Goal: Find specific page/section: Find specific page/section

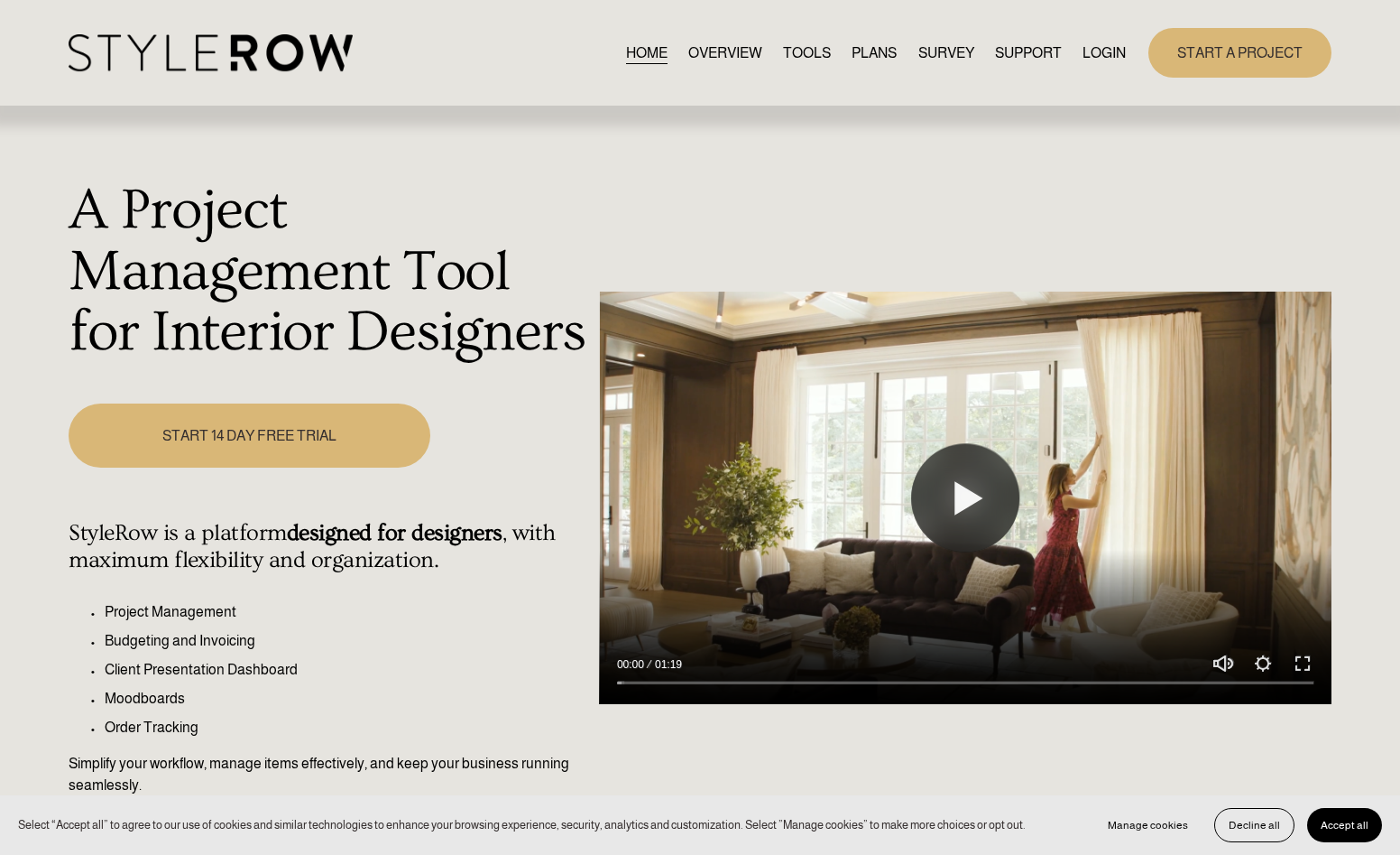
click at [1096, 64] on link "LOGIN" at bounding box center [1104, 52] width 43 height 25
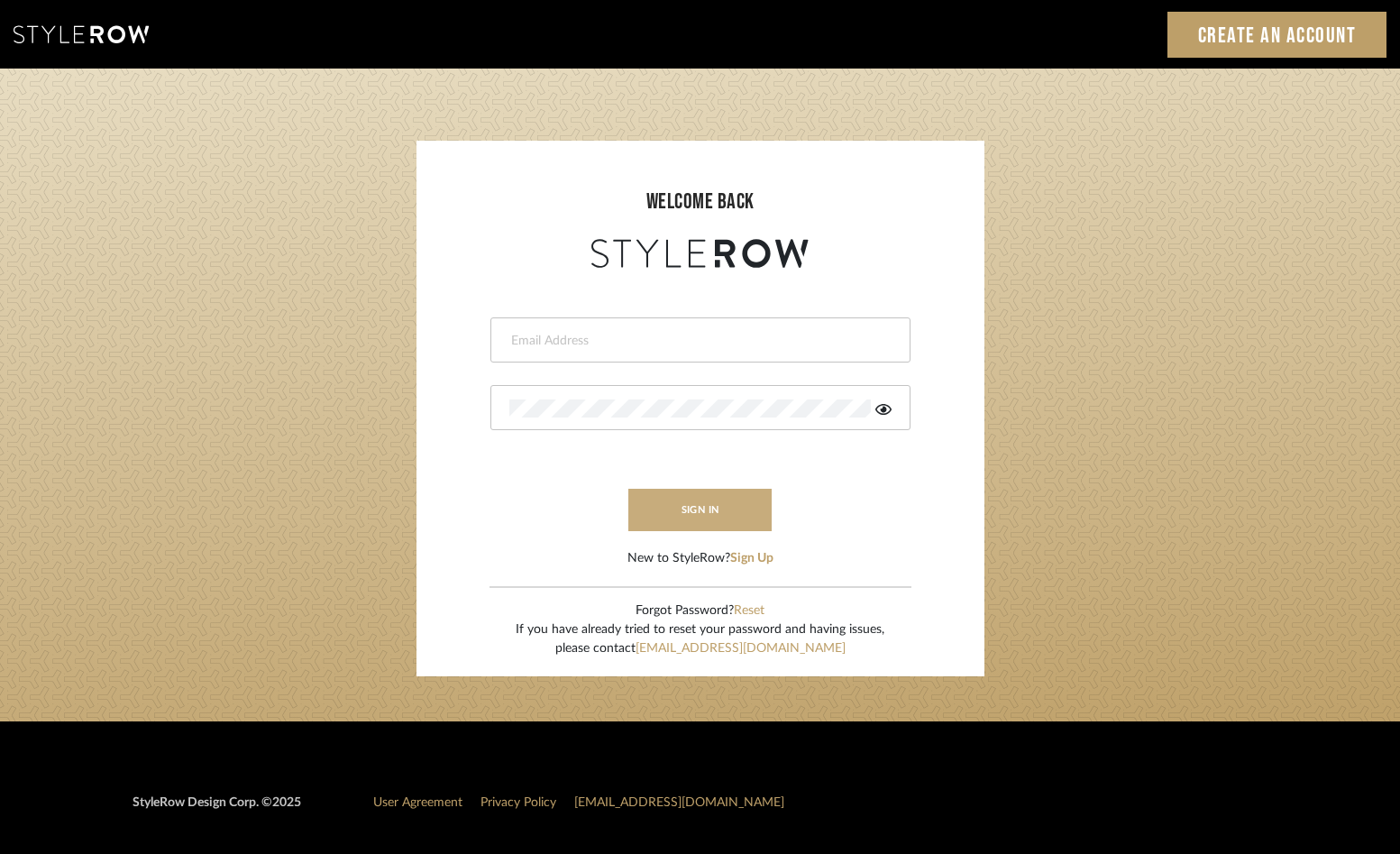
type input "hannah@roomerslimited.com"
click at [698, 524] on button "sign in" at bounding box center [700, 509] width 144 height 42
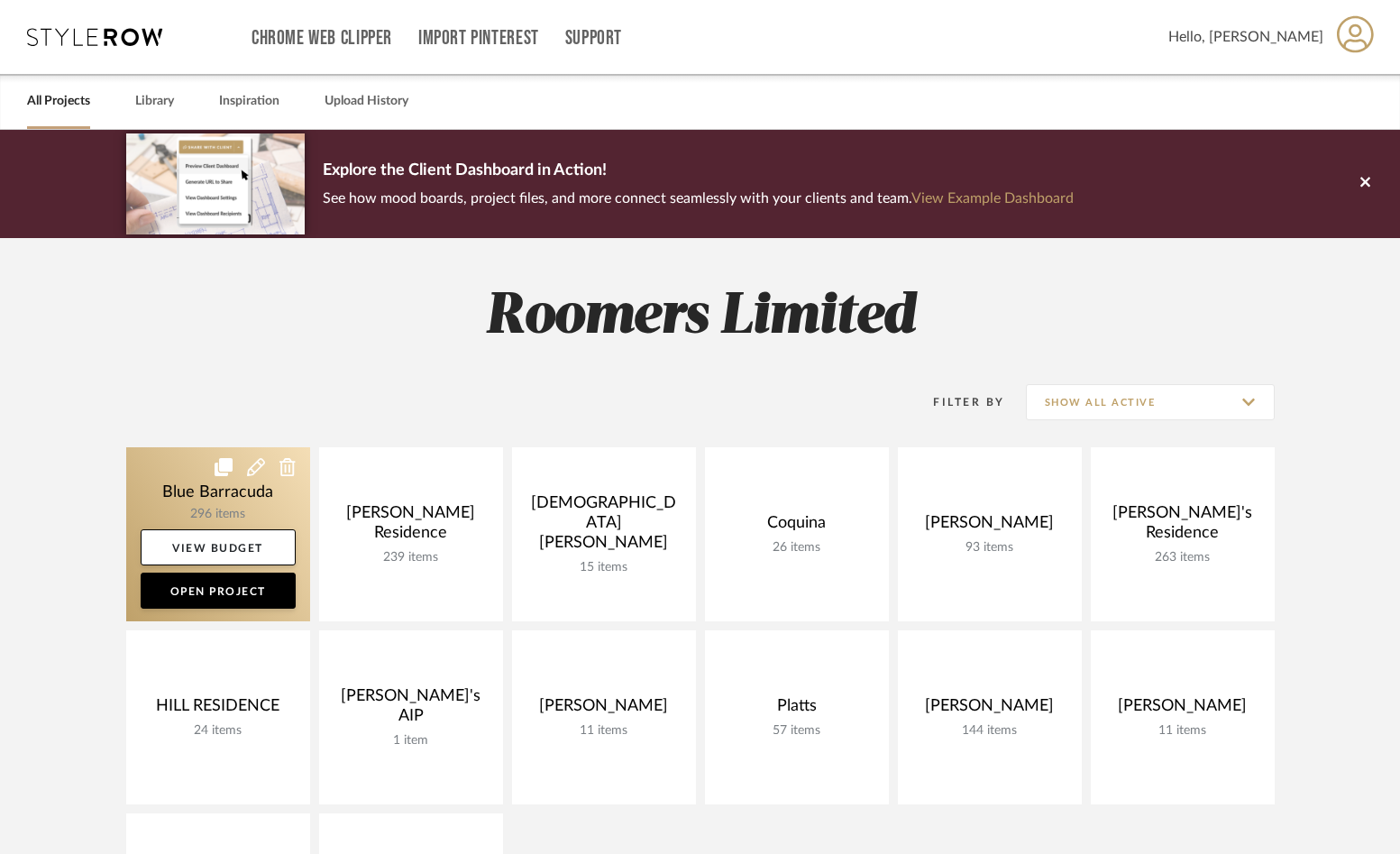
click at [174, 480] on link at bounding box center [219, 533] width 184 height 174
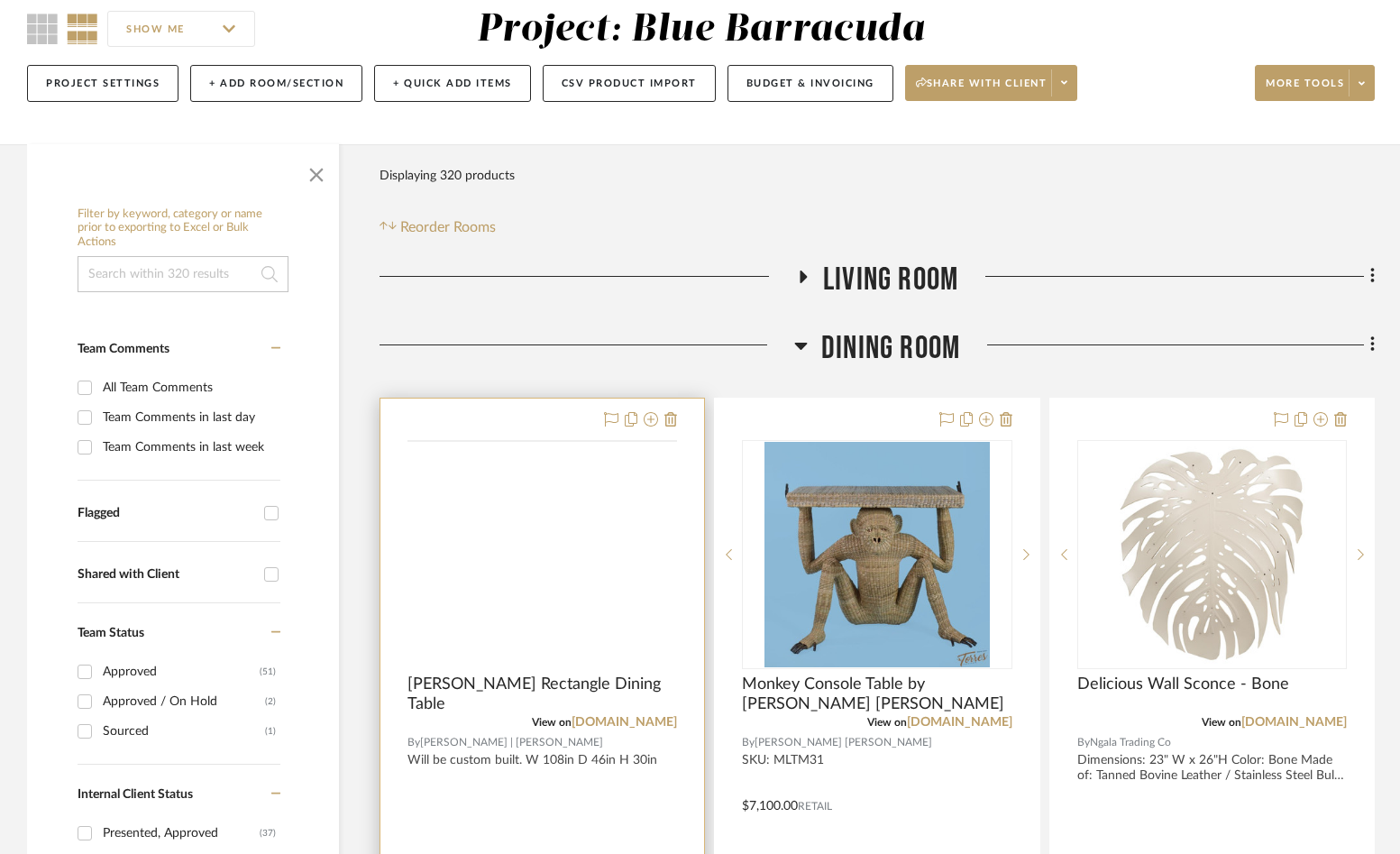
scroll to position [271, 0]
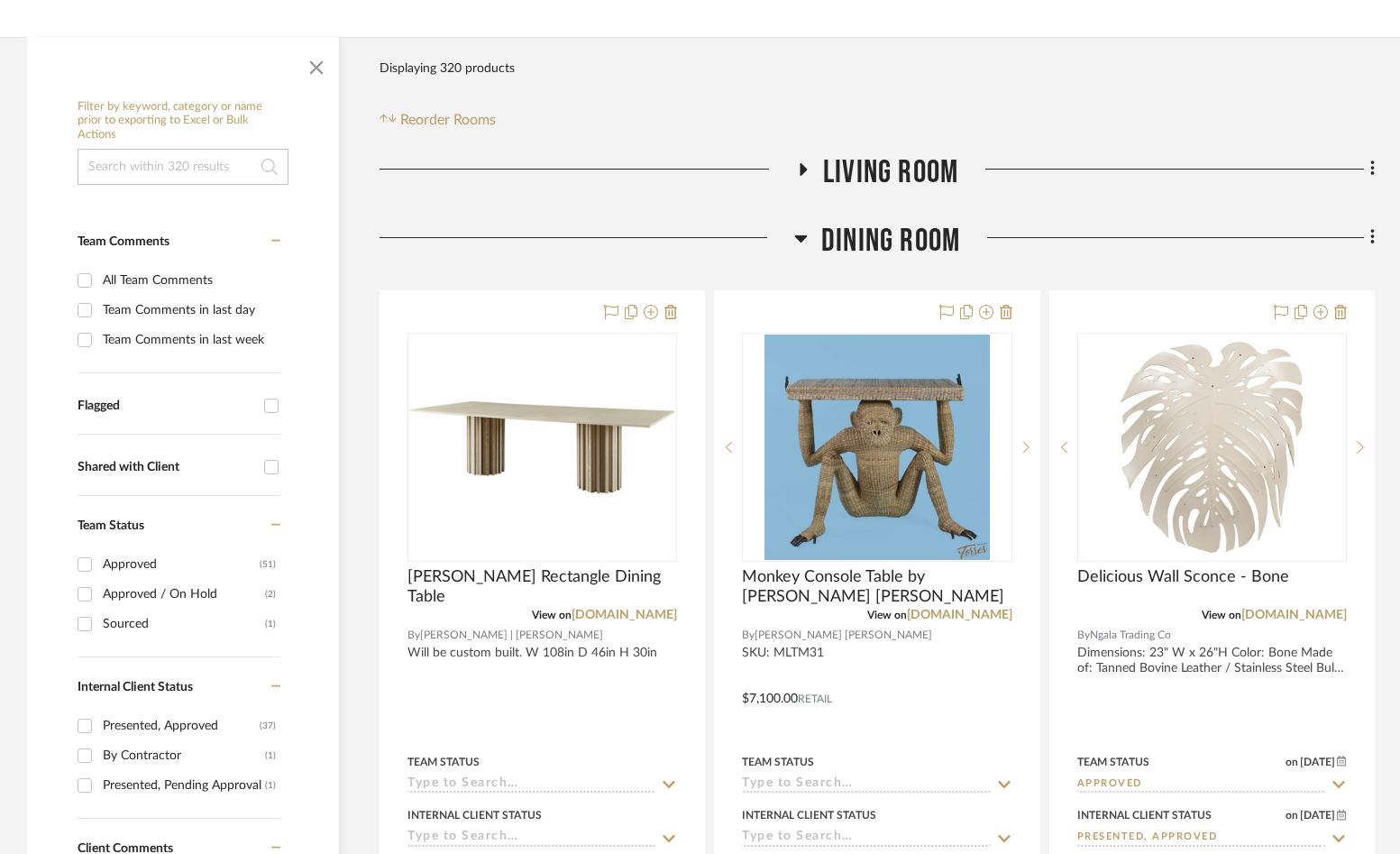
click at [813, 168] on h3 "Living Room" at bounding box center [876, 173] width 162 height 39
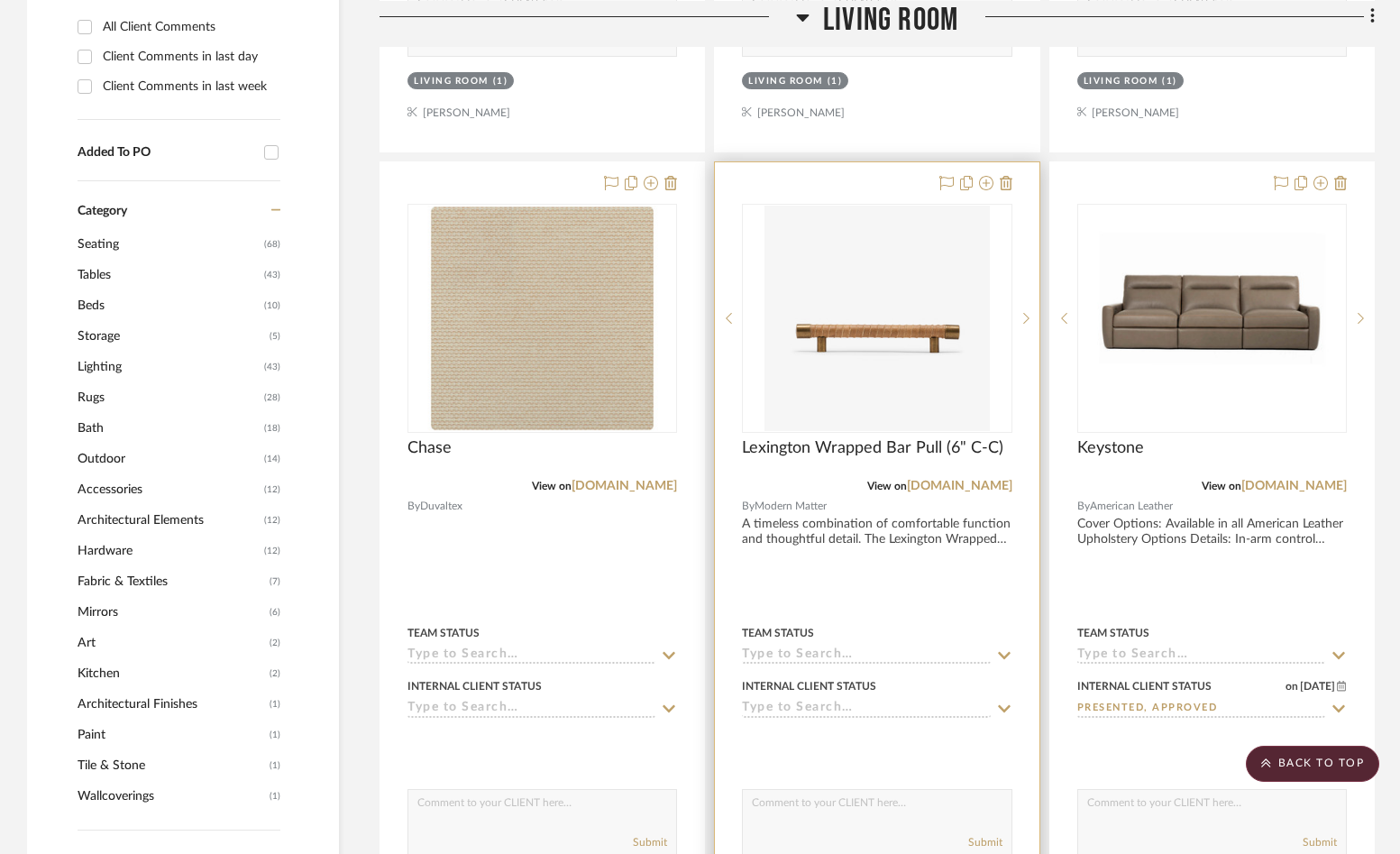
scroll to position [1262, 0]
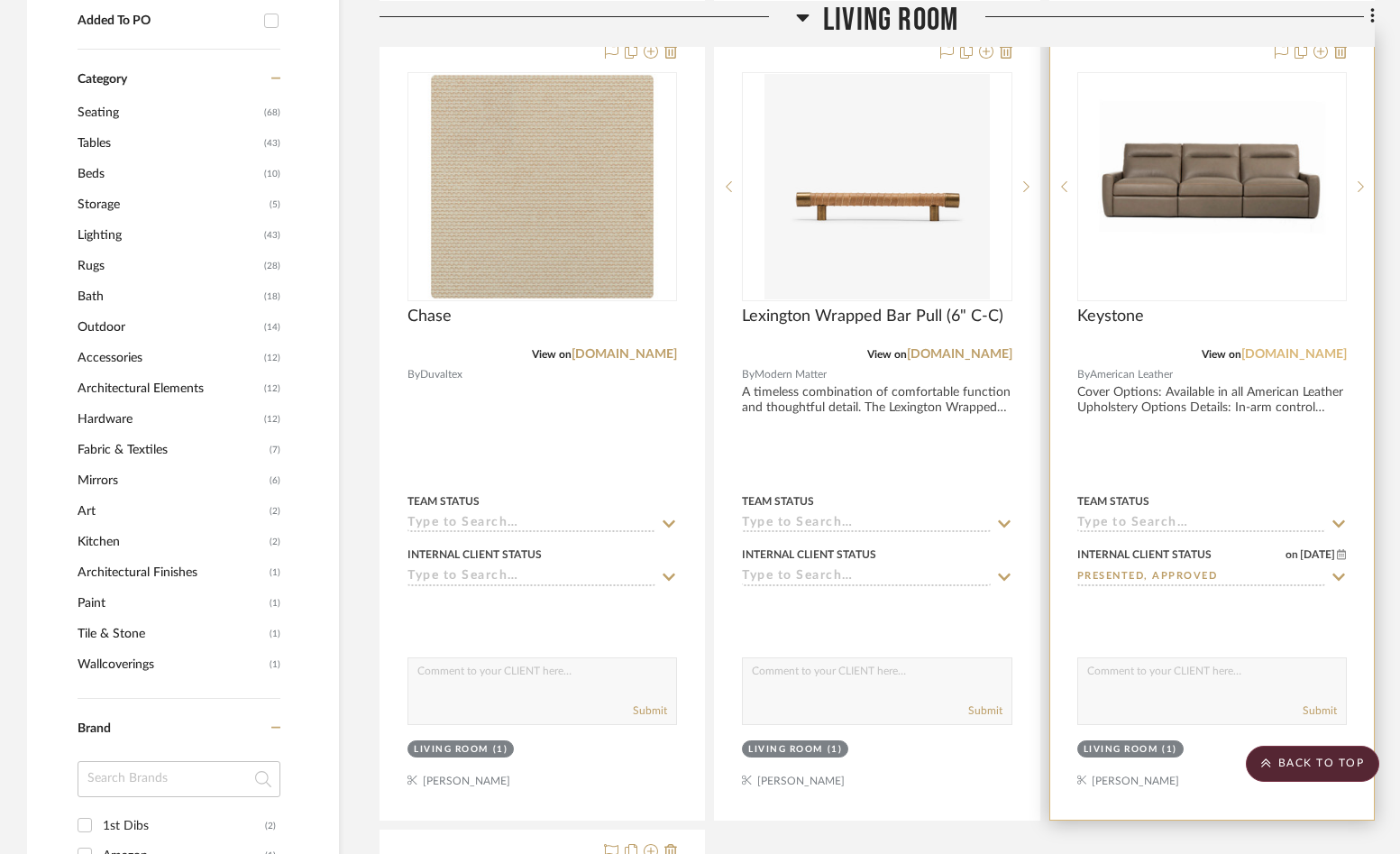
click at [1249, 353] on link "[DOMAIN_NAME]" at bounding box center [1294, 354] width 106 height 13
click at [1226, 459] on div at bounding box center [1212, 425] width 324 height 788
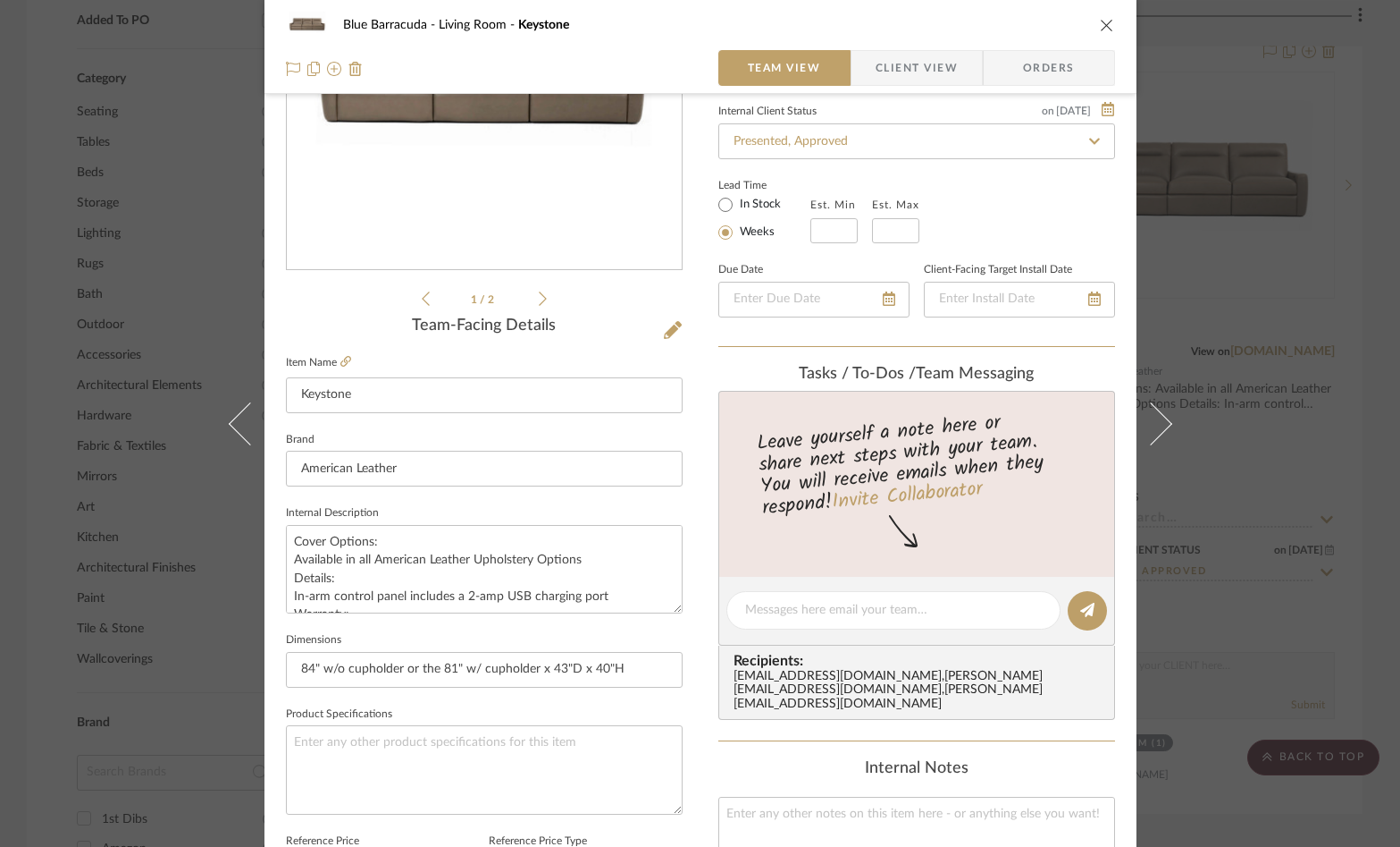
scroll to position [268, 0]
